Goal: Information Seeking & Learning: Understand process/instructions

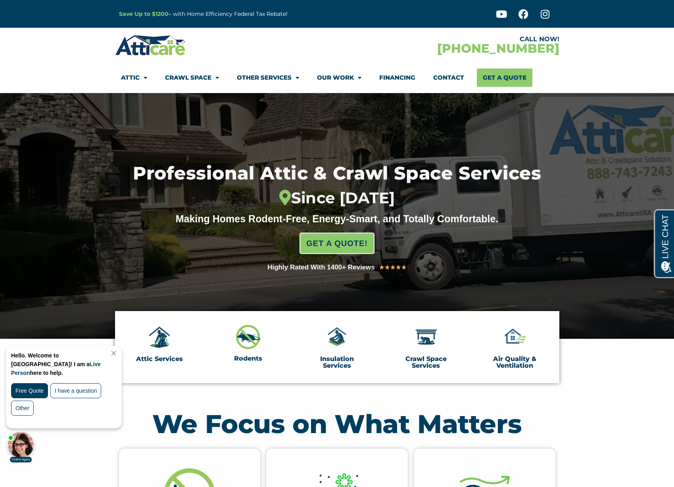
click at [399, 73] on link "Financing" at bounding box center [397, 78] width 36 height 18
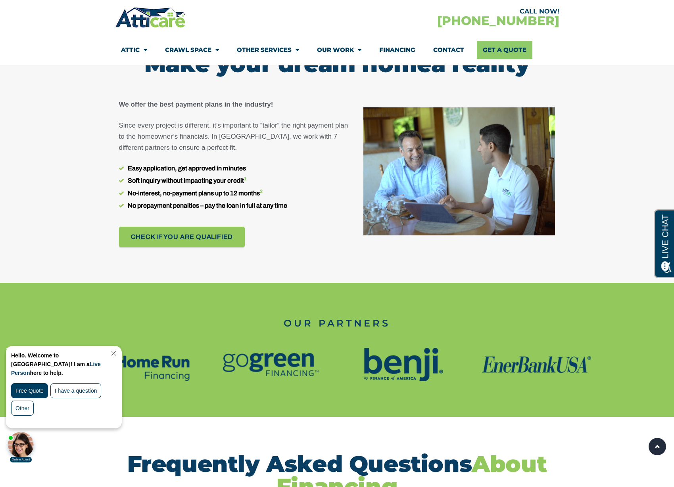
scroll to position [485, 0]
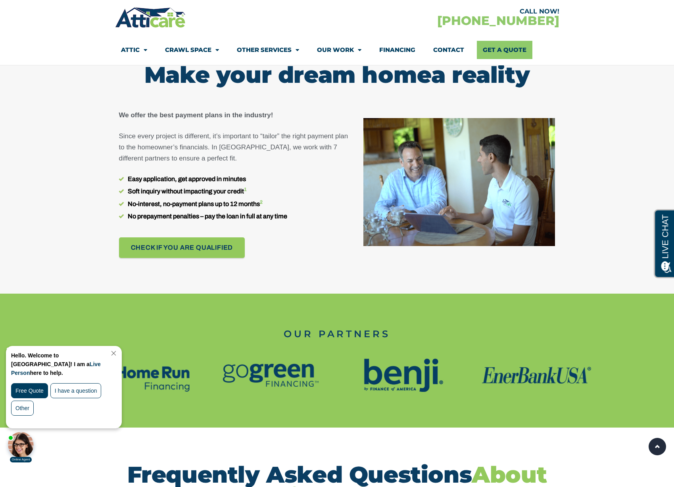
click at [141, 182] on li "Easy application, get approved in minutes" at bounding box center [237, 179] width 236 height 10
click at [128, 191] on li "Soft inquiry without impacting your credit 1" at bounding box center [237, 191] width 236 height 10
drag, startPoint x: 129, startPoint y: 217, endPoint x: 287, endPoint y: 217, distance: 158.7
click at [287, 217] on li "No prepayment penalties – pay the loan in full at any time" at bounding box center [237, 216] width 236 height 10
copy li "No prepayment penalties – pay the loan in full at any time"
